Goal: Task Accomplishment & Management: Use online tool/utility

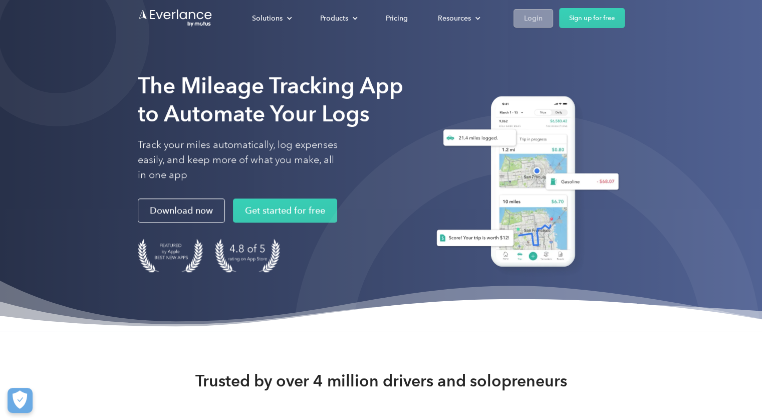
click at [520, 19] on link "Login" at bounding box center [534, 18] width 40 height 19
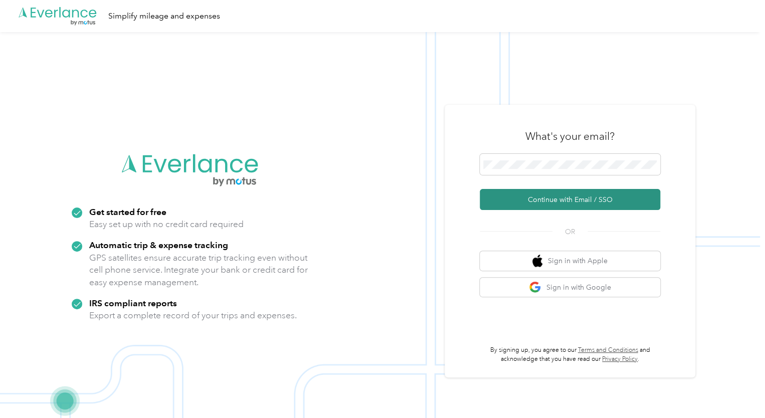
click at [559, 204] on button "Continue with Email / SSO" at bounding box center [570, 199] width 180 height 21
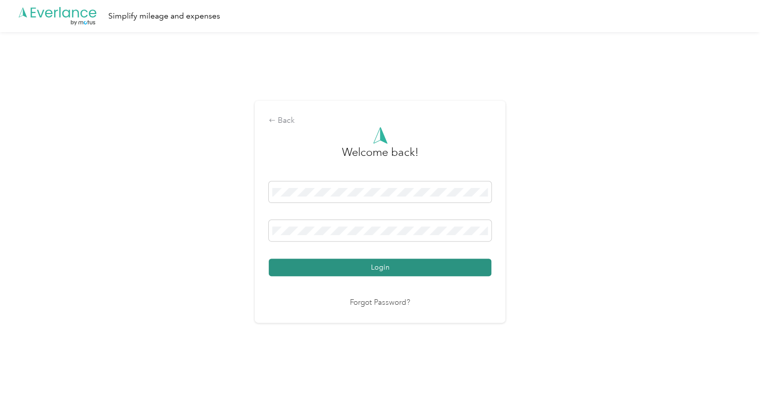
click at [340, 266] on button "Login" at bounding box center [380, 268] width 223 height 18
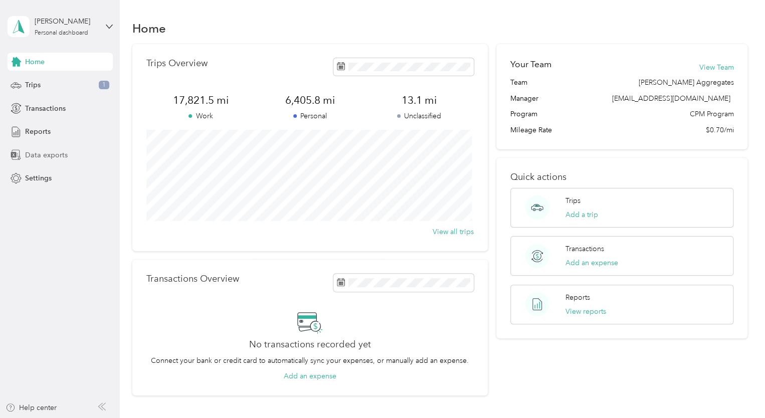
click at [44, 159] on span "Data exports" at bounding box center [46, 155] width 43 height 11
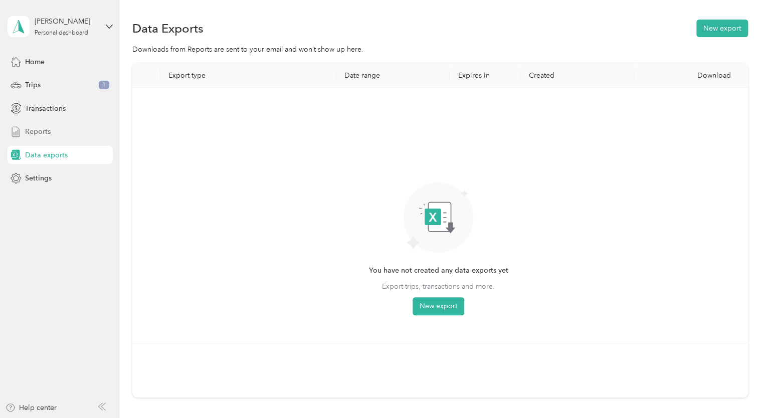
click at [38, 134] on span "Reports" at bounding box center [38, 131] width 26 height 11
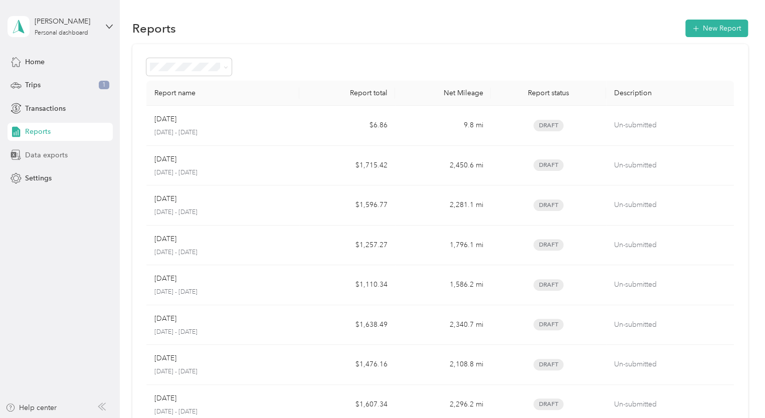
click at [47, 154] on span "Data exports" at bounding box center [46, 155] width 43 height 11
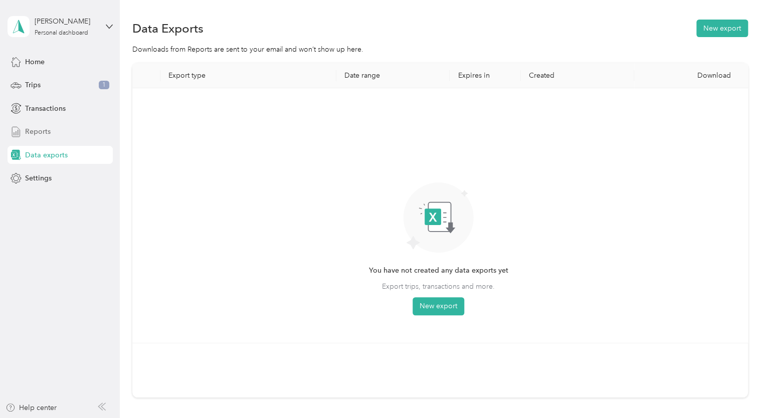
click at [46, 138] on div "Reports" at bounding box center [60, 132] width 105 height 18
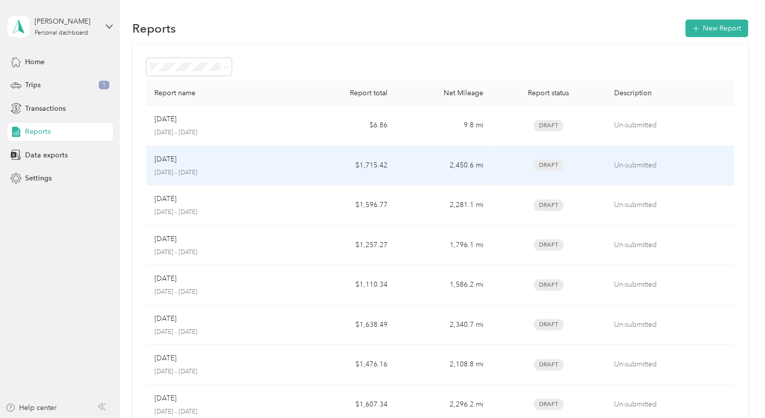
click at [196, 168] on p "[DATE] - [DATE]" at bounding box center [222, 172] width 137 height 9
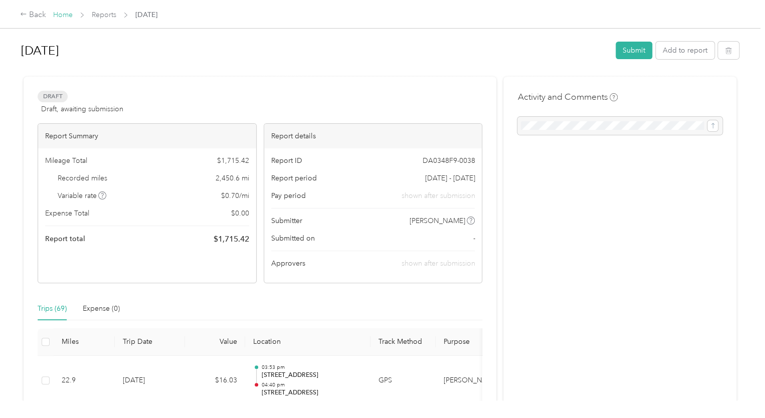
click at [58, 15] on link "Home" at bounding box center [63, 15] width 20 height 9
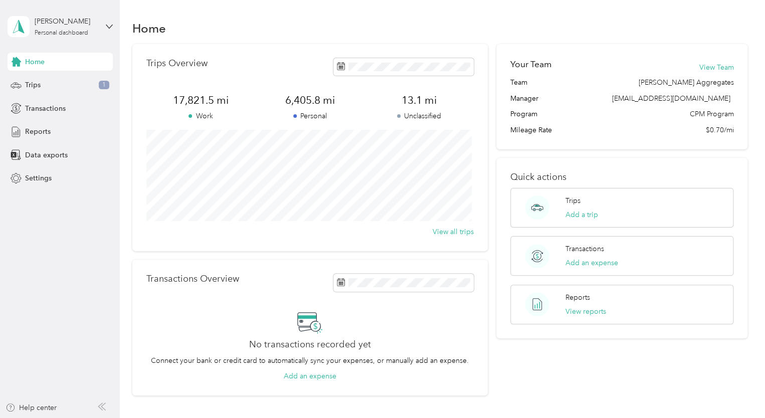
click at [610, 361] on div "Your Team View Team Team [PERSON_NAME] Aggregates Manager [PERSON_NAME][EMAIL_A…" at bounding box center [621, 220] width 251 height 352
click at [614, 310] on div "Reports View reports" at bounding box center [621, 305] width 223 height 40
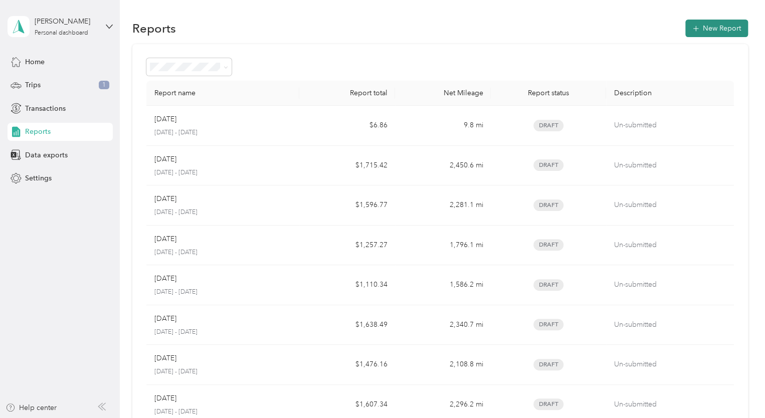
click at [715, 27] on button "New Report" at bounding box center [716, 29] width 63 height 18
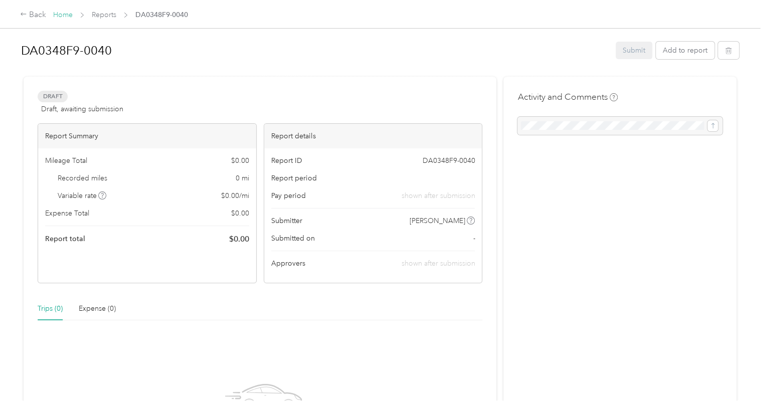
click at [60, 15] on link "Home" at bounding box center [63, 15] width 20 height 9
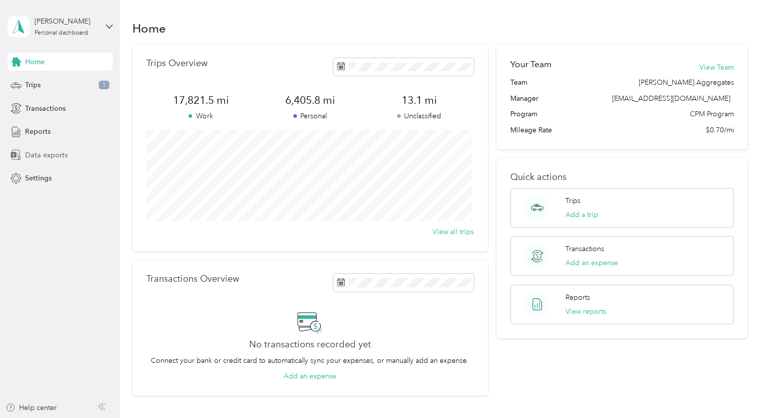
click at [52, 151] on span "Data exports" at bounding box center [46, 155] width 43 height 11
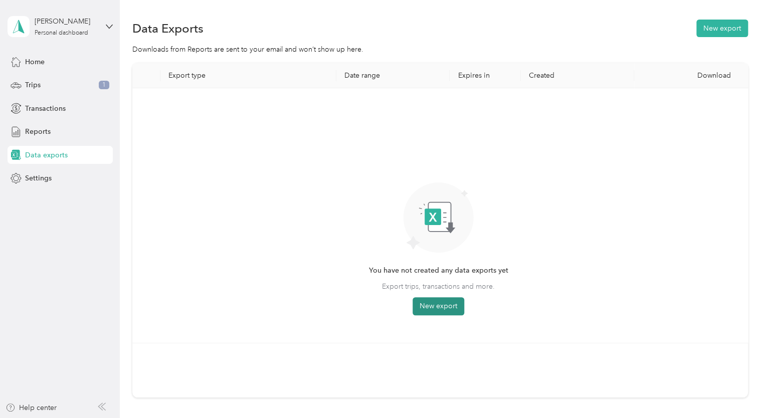
click at [452, 306] on button "New export" at bounding box center [438, 306] width 52 height 18
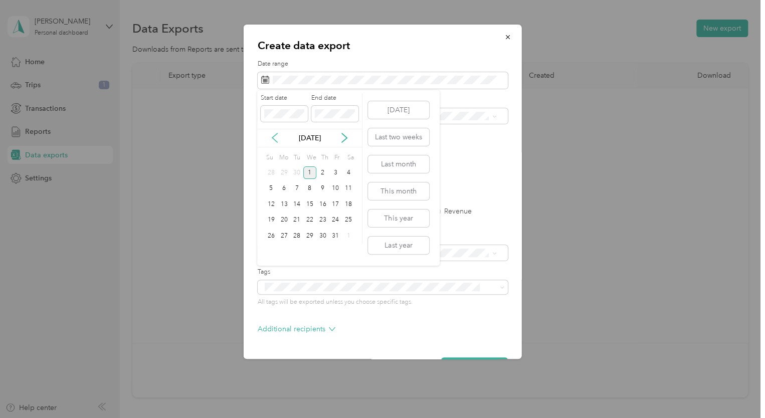
click at [273, 141] on icon at bounding box center [275, 138] width 10 height 10
click at [283, 171] on div "1" at bounding box center [284, 172] width 13 height 13
click at [299, 232] on div "30" at bounding box center [296, 236] width 13 height 13
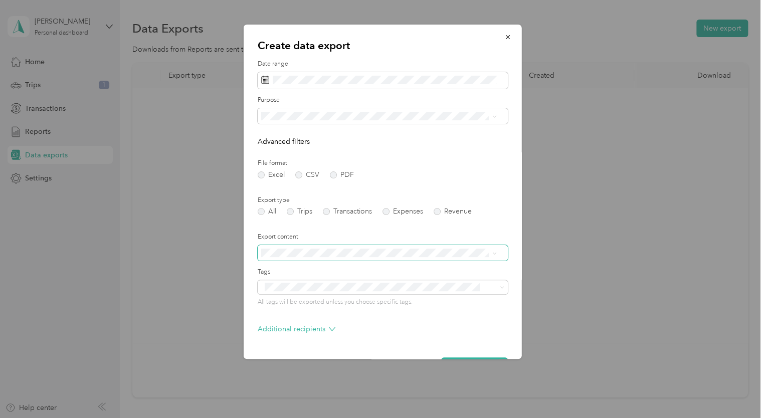
click at [403, 259] on span at bounding box center [383, 253] width 250 height 16
click at [494, 257] on span at bounding box center [494, 253] width 5 height 9
click at [447, 260] on span at bounding box center [383, 253] width 250 height 16
drag, startPoint x: 368, startPoint y: 224, endPoint x: 364, endPoint y: 228, distance: 6.0
click at [368, 225] on form "Date range Purpose Advanced filters File format Excel CSV PDF Export type All T…" at bounding box center [383, 217] width 250 height 315
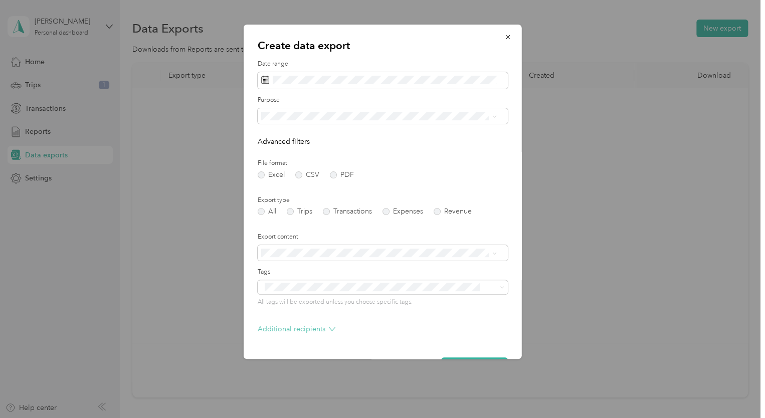
click at [315, 329] on p "Additional recipients" at bounding box center [297, 329] width 78 height 11
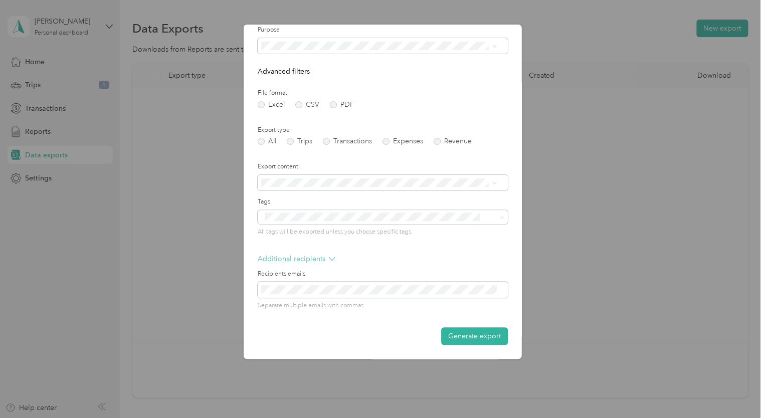
scroll to position [70, 0]
click at [467, 339] on button "Generate export" at bounding box center [474, 336] width 67 height 18
